Goal: Use online tool/utility: Utilize a website feature to perform a specific function

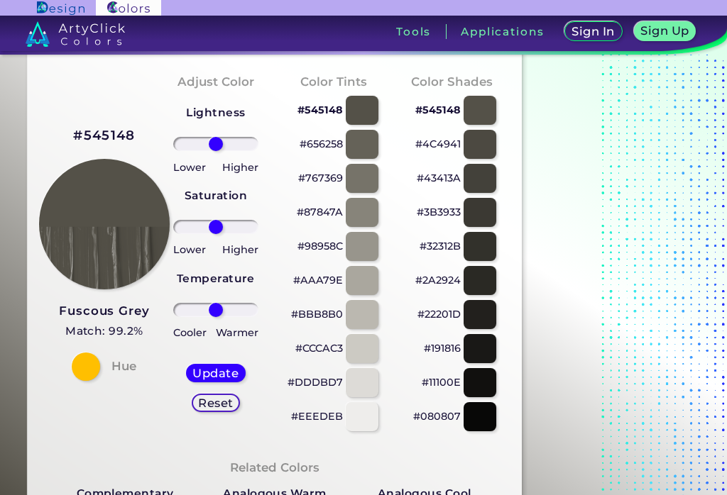
scroll to position [49, 0]
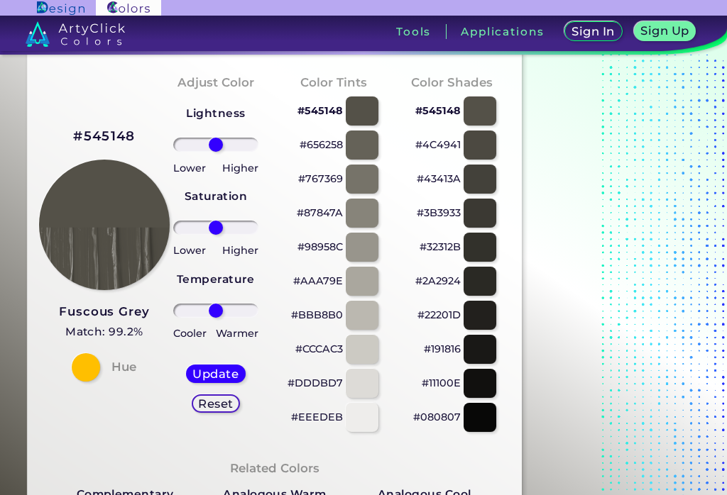
type input "-92"
click at [182, 230] on input "range" at bounding box center [216, 228] width 86 height 14
click at [213, 379] on h5 "Update" at bounding box center [215, 373] width 43 height 11
type input "#54514a"
click at [182, 226] on input "range" at bounding box center [216, 228] width 86 height 14
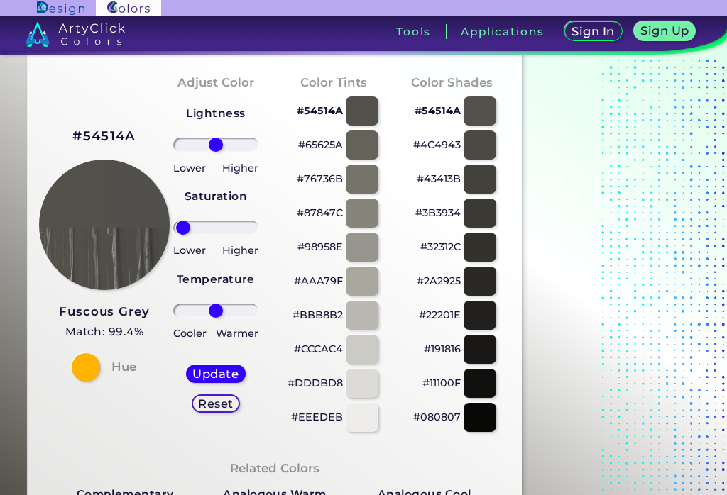
click at [216, 360] on div "Update Reset" at bounding box center [216, 388] width 82 height 71
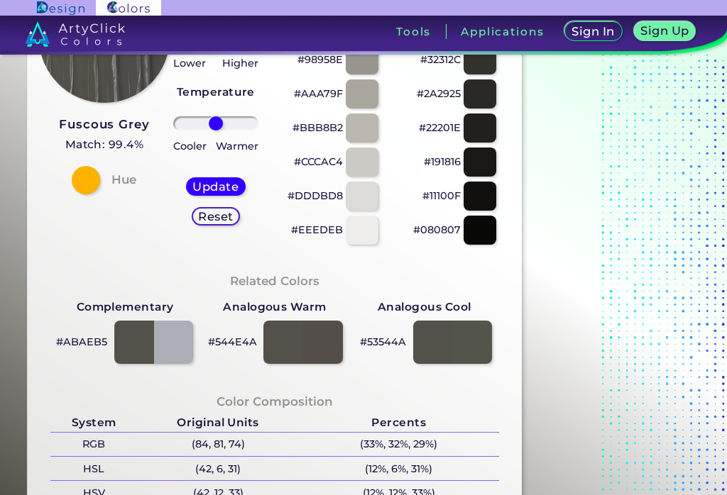
scroll to position [224, 0]
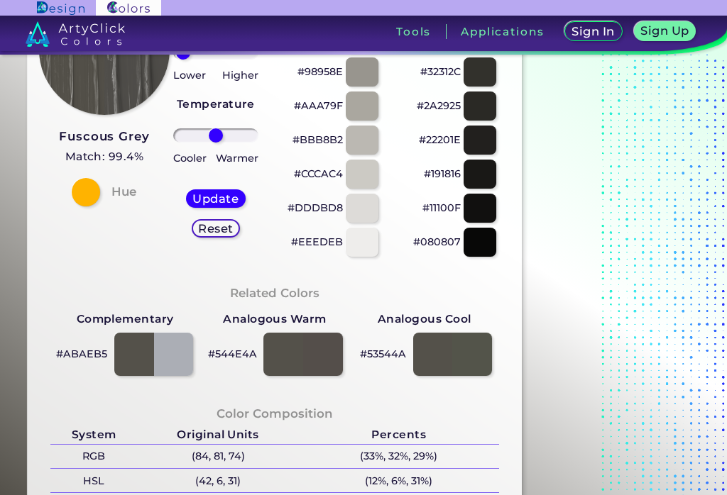
click at [203, 233] on h5 "Reset" at bounding box center [216, 229] width 32 height 11
type input "0"
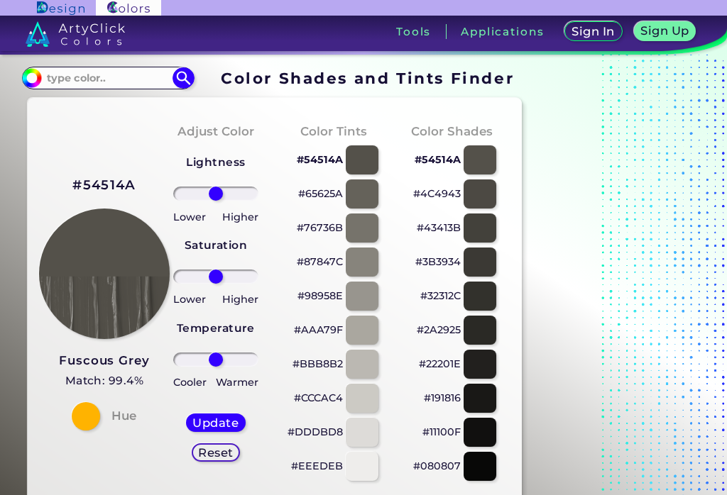
scroll to position [0, 0]
click at [23, 79] on input "#54514a" at bounding box center [30, 76] width 18 height 18
click at [414, 37] on h3 "Tools" at bounding box center [413, 31] width 35 height 11
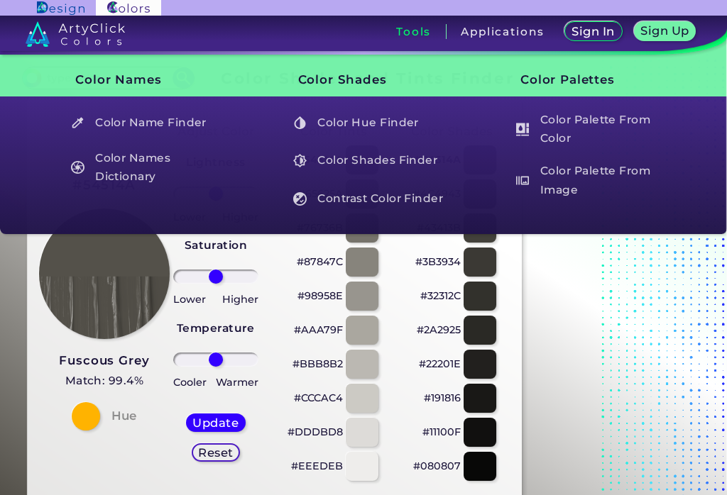
click at [111, 116] on h5 "Color Name Finder" at bounding box center [146, 122] width 165 height 27
